Goal: Transaction & Acquisition: Book appointment/travel/reservation

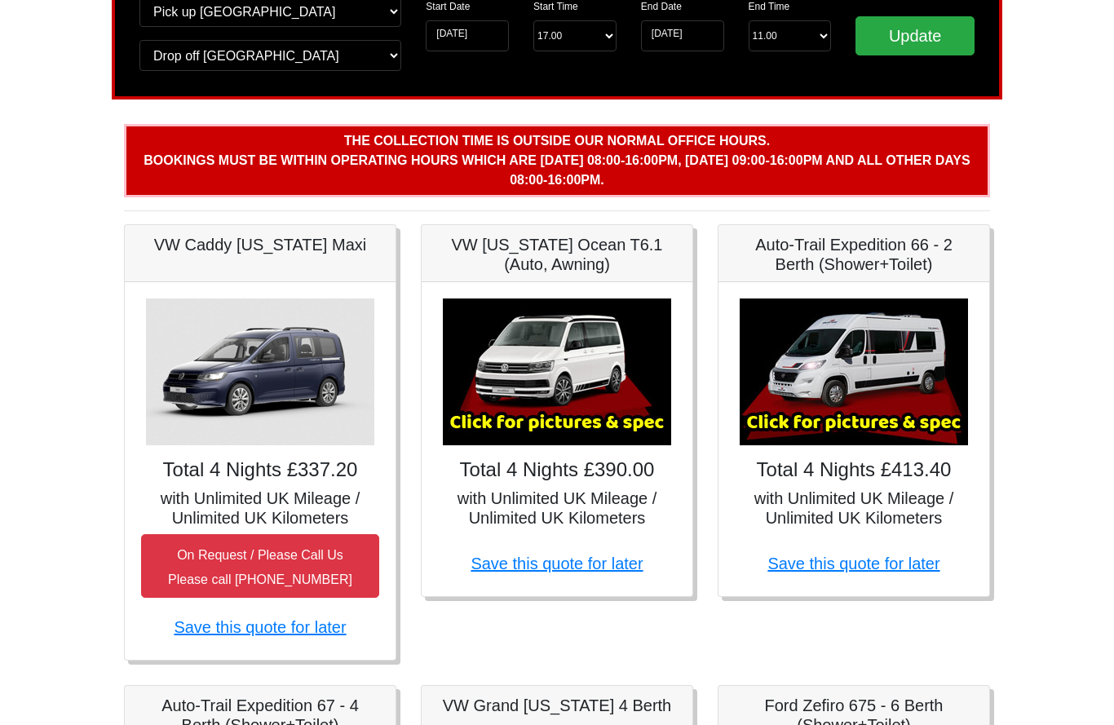
scroll to position [198, 0]
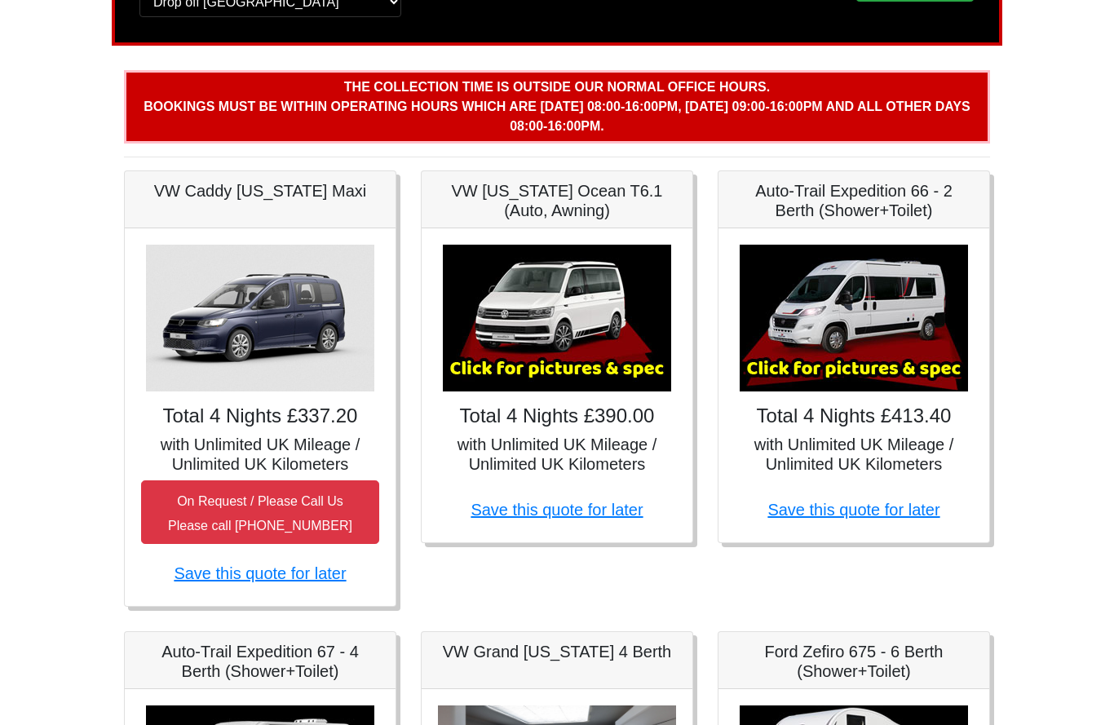
click at [279, 299] on img at bounding box center [260, 318] width 228 height 147
click at [604, 354] on img at bounding box center [557, 318] width 228 height 147
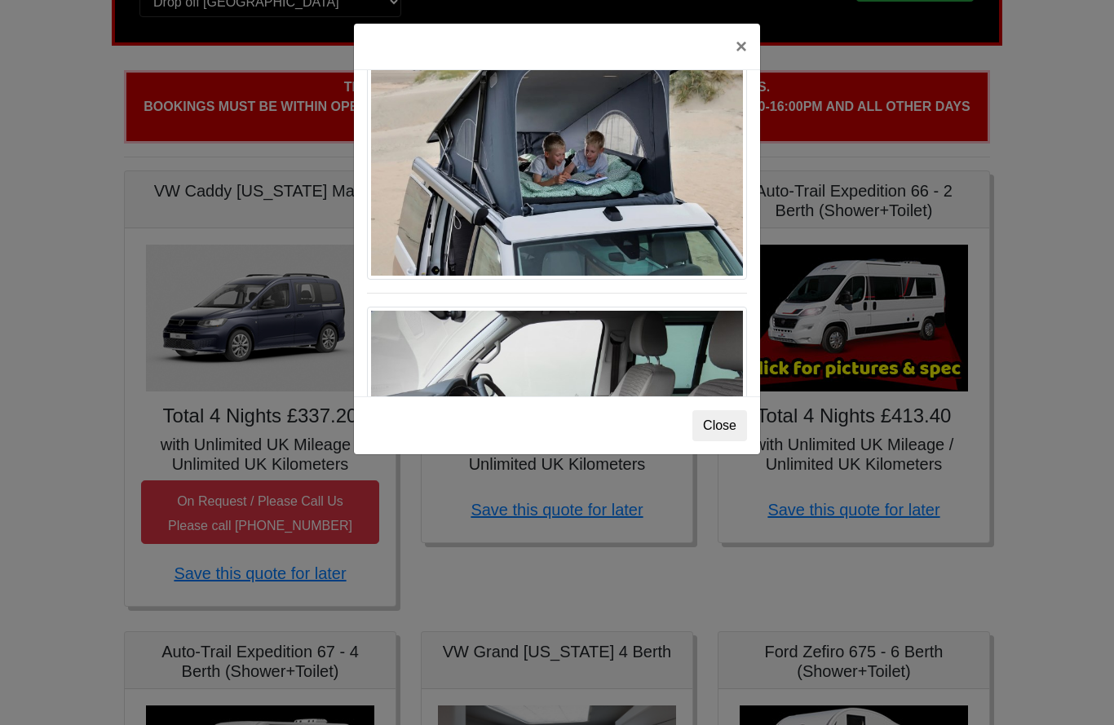
scroll to position [777, 0]
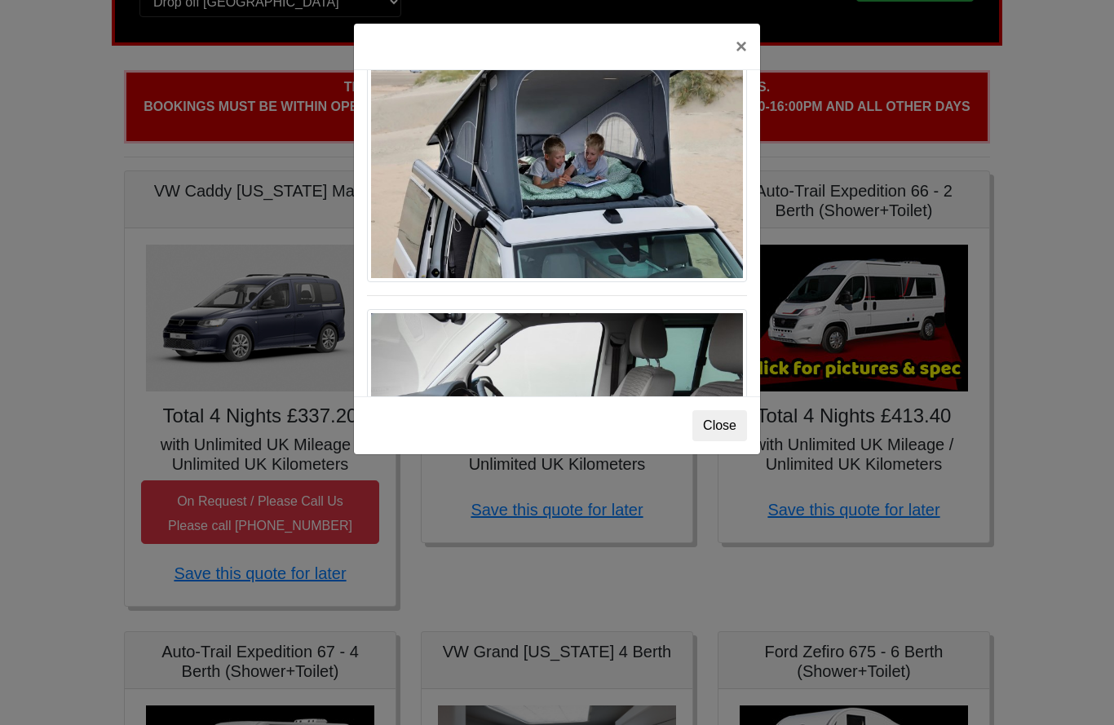
click at [692, 235] on img at bounding box center [557, 154] width 380 height 256
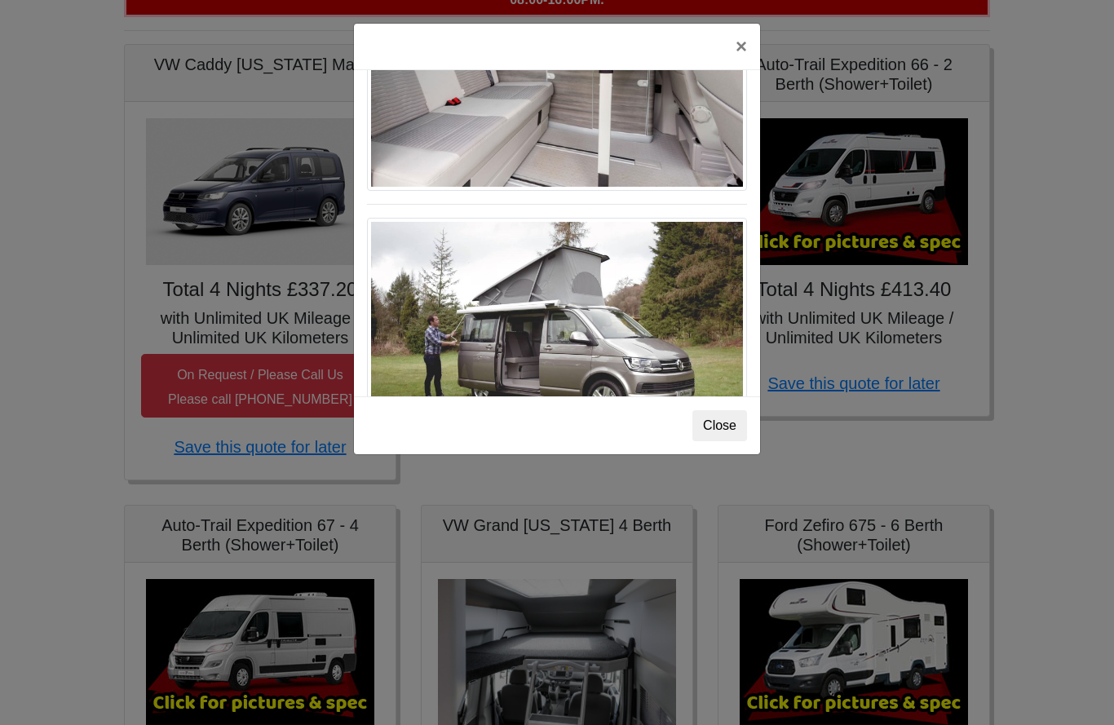
scroll to position [1439, 0]
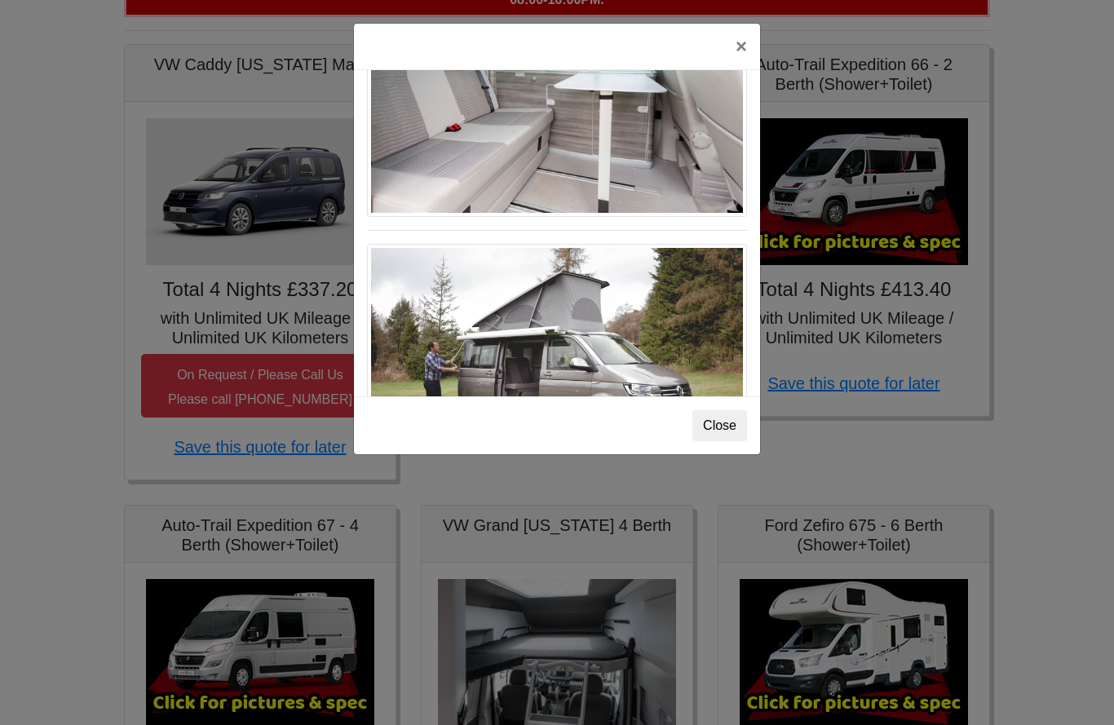
click at [743, 428] on button "Close" at bounding box center [720, 425] width 55 height 31
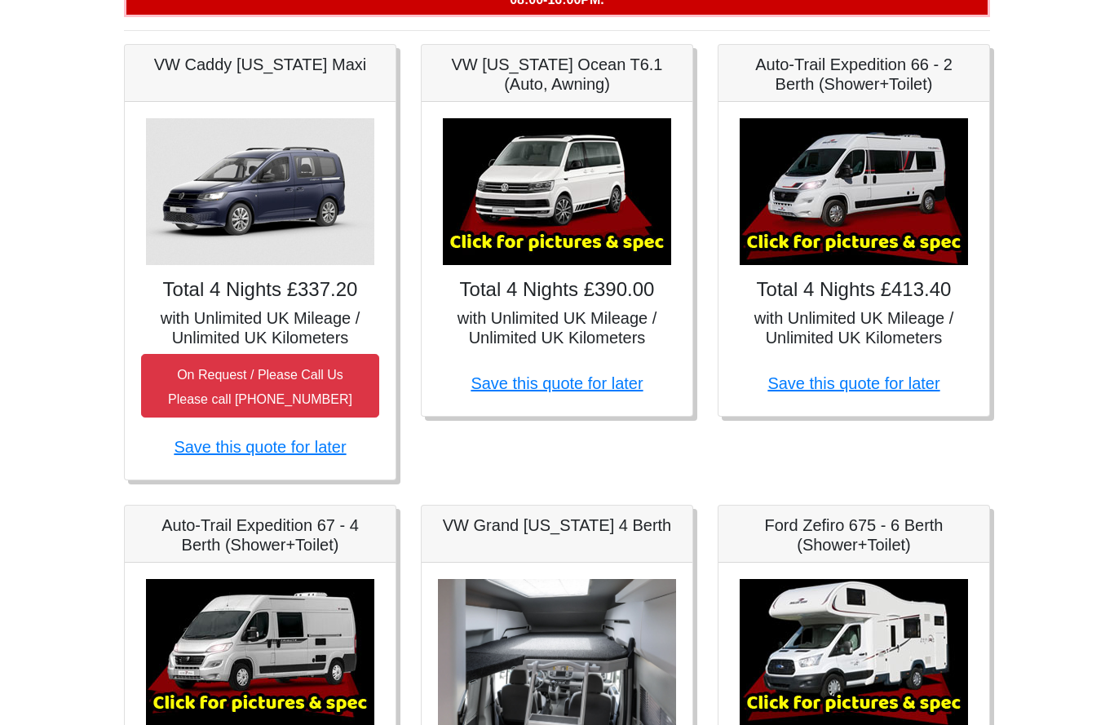
click at [618, 201] on img at bounding box center [557, 191] width 228 height 147
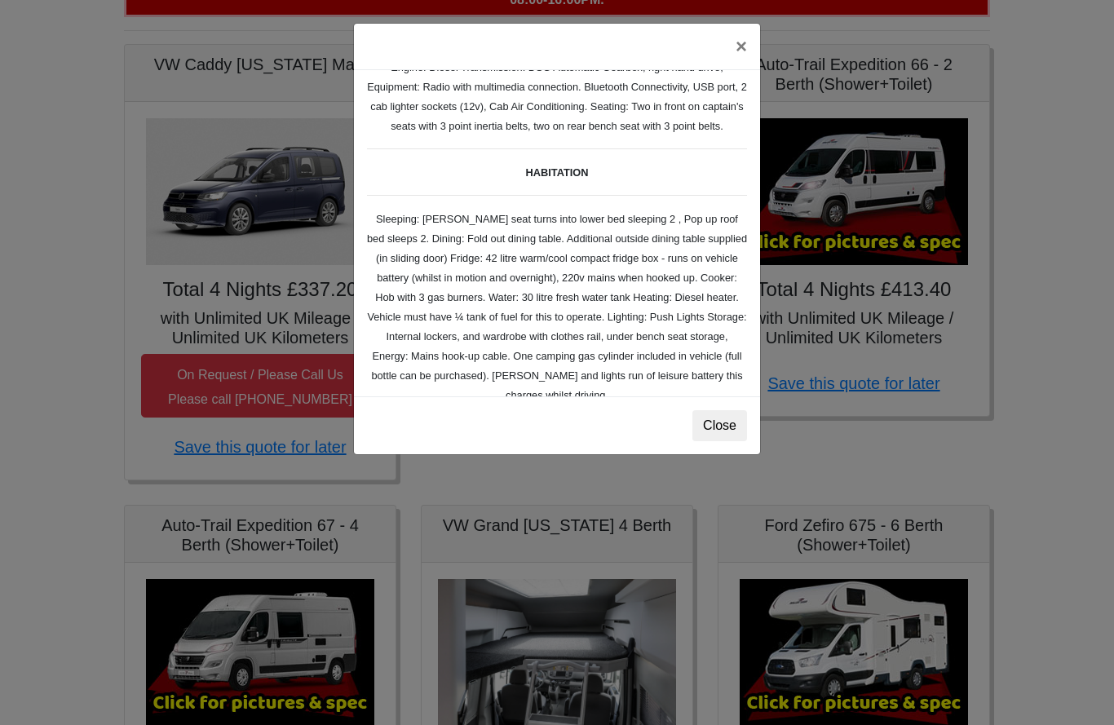
scroll to position [129, 0]
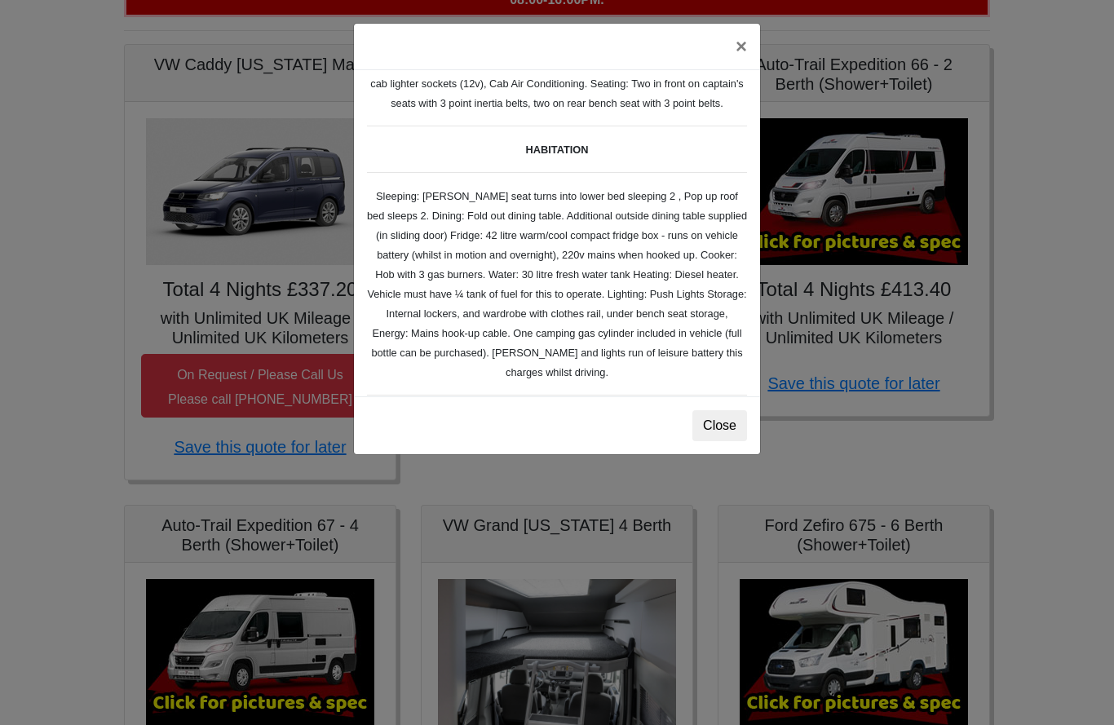
click at [570, 392] on small "TECHNICAL DATA Engine: Diesel Transmission: DSG Automatic Gearbox, right hand d…" at bounding box center [557, 298] width 380 height 649
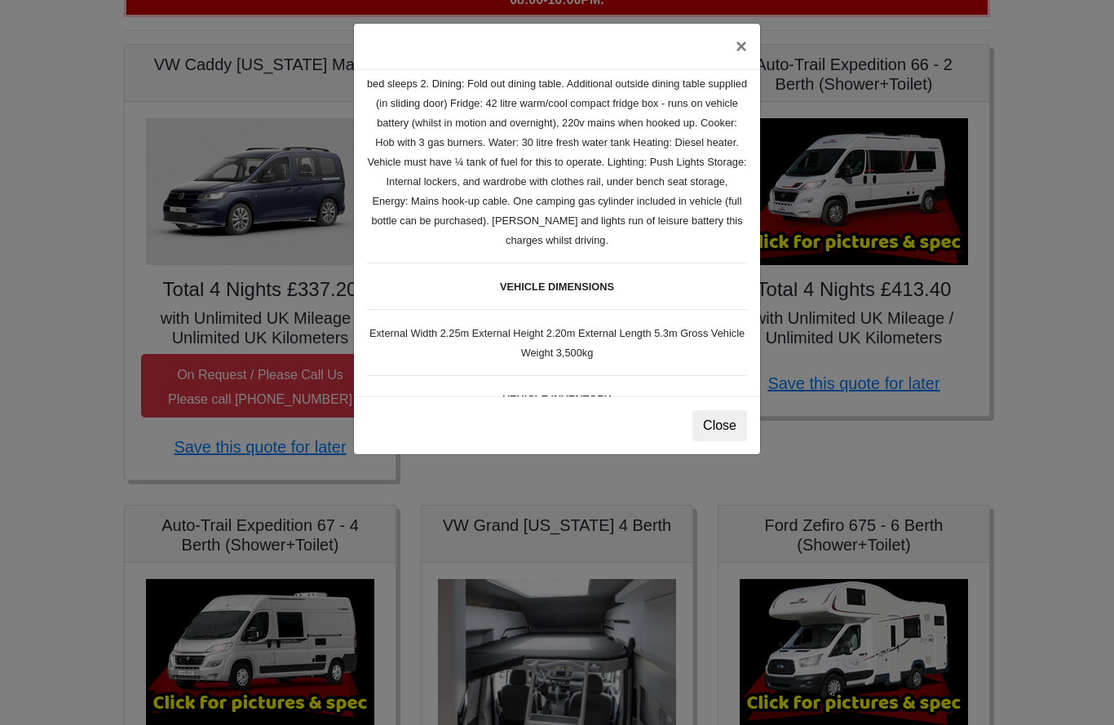
click at [566, 408] on div "Close" at bounding box center [557, 425] width 406 height 58
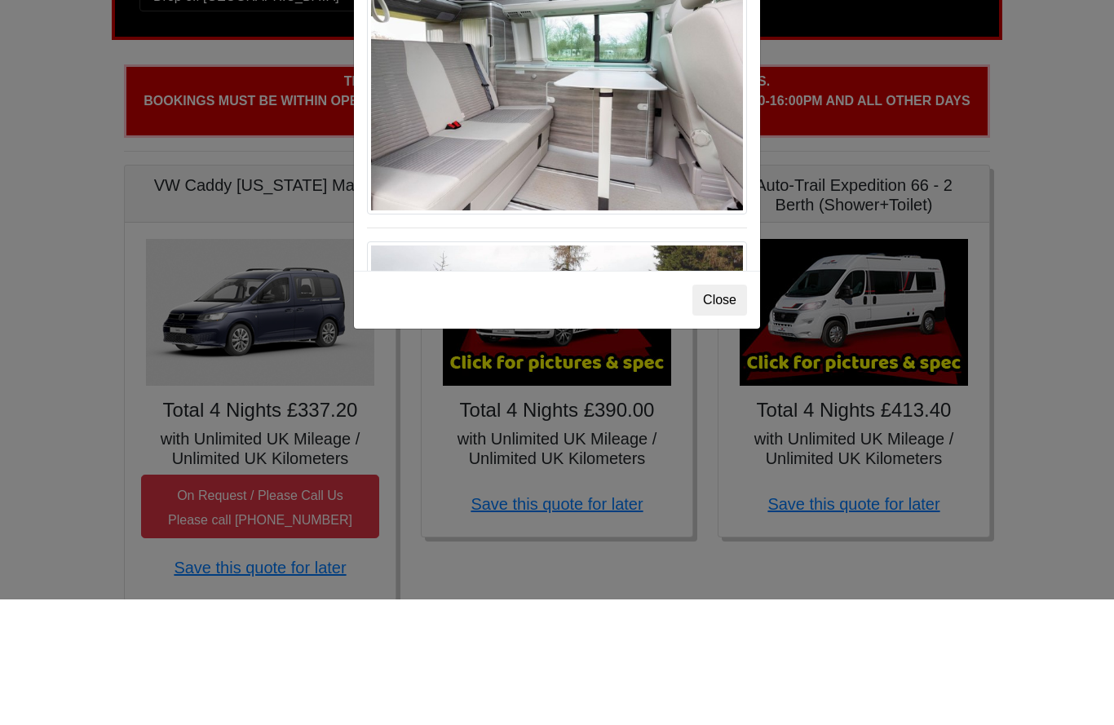
scroll to position [1308, 0]
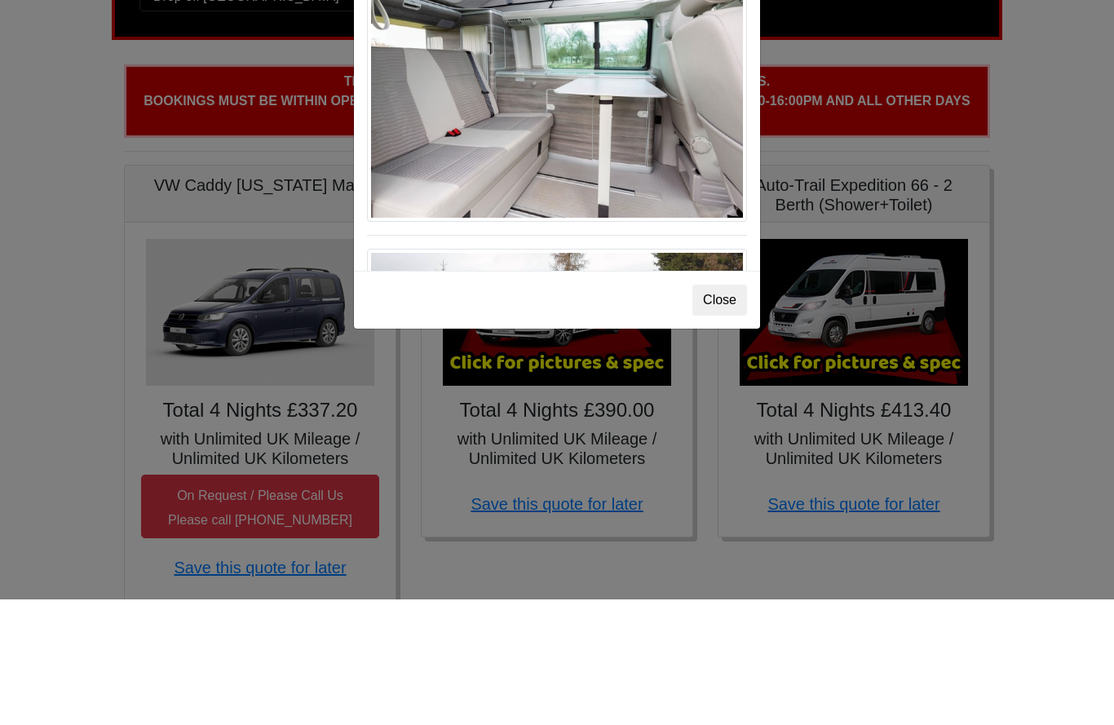
click at [615, 381] on div "× VW California Ocean T6 Spec TECHNICAL DATA Engine: Diesel Transmission: DSG A…" at bounding box center [557, 362] width 1114 height 725
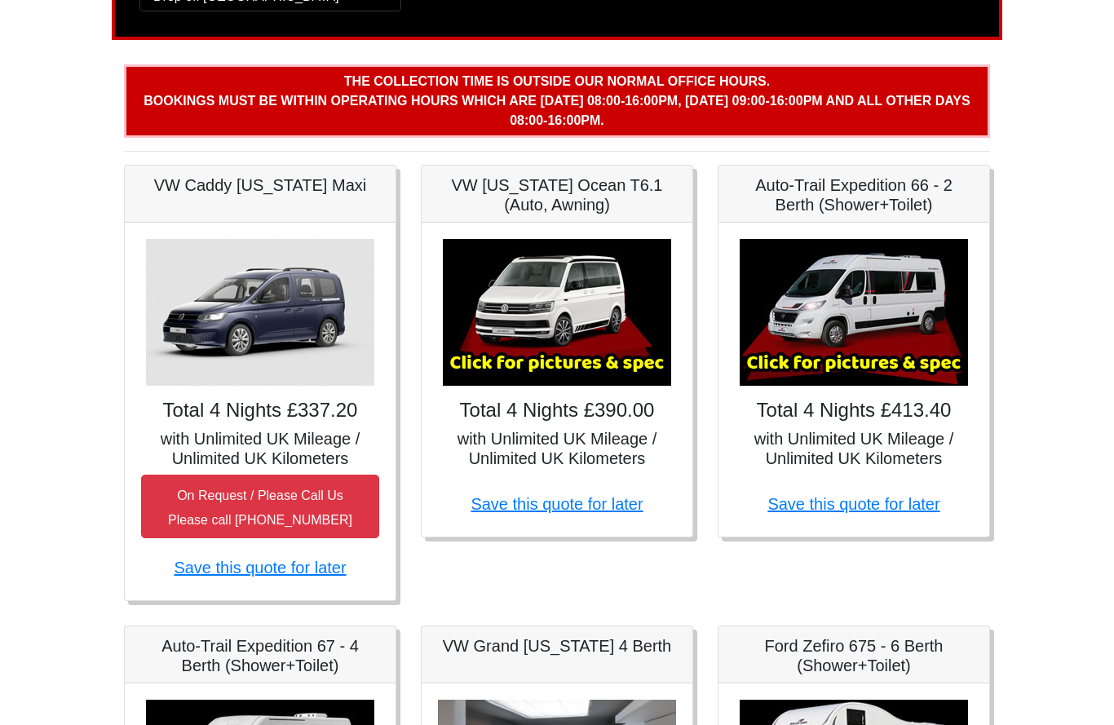
click at [569, 312] on img at bounding box center [557, 312] width 228 height 147
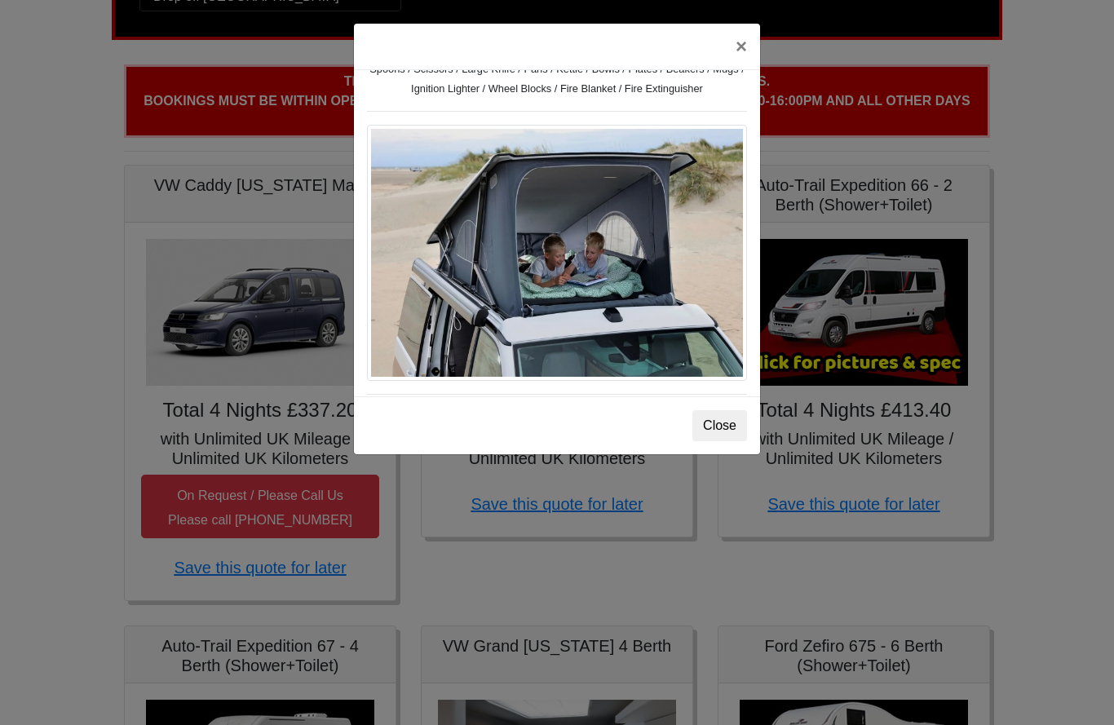
scroll to position [678, 0]
click at [712, 439] on button "Close" at bounding box center [720, 425] width 55 height 31
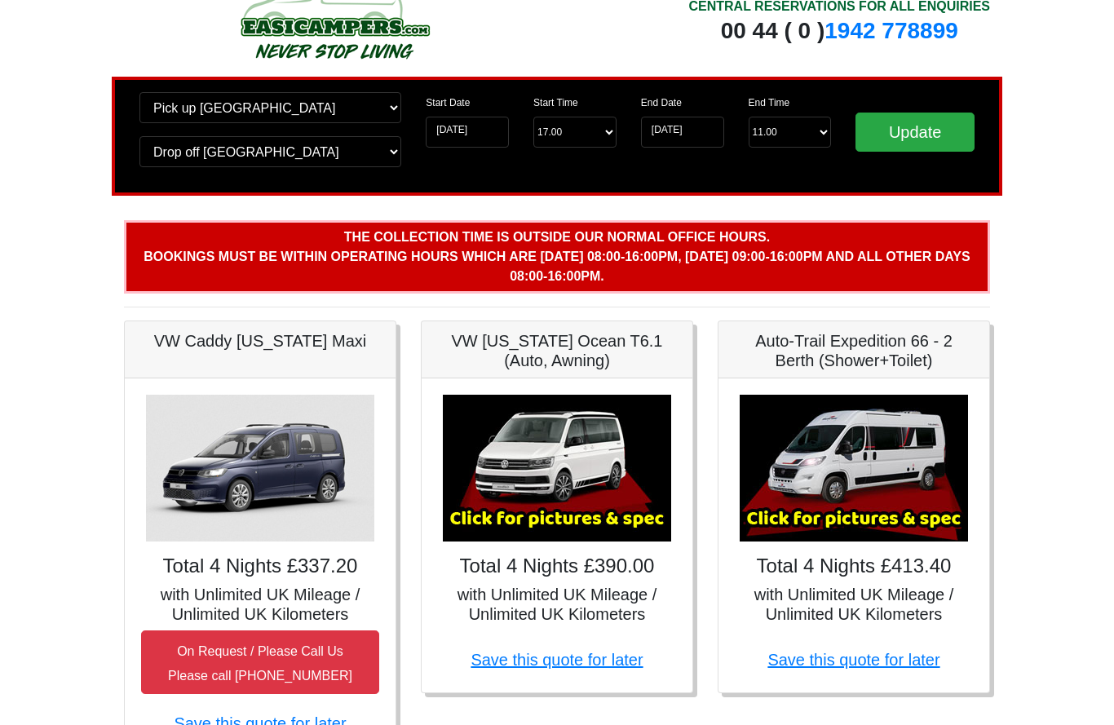
scroll to position [0, 0]
